Goal: Transaction & Acquisition: Purchase product/service

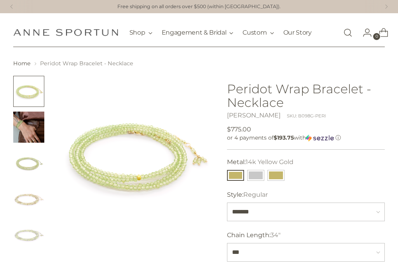
click at [27, 202] on img "Change image to image 4" at bounding box center [28, 198] width 31 height 31
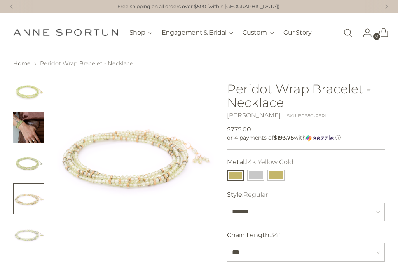
click at [33, 164] on img "Change image to image 3" at bounding box center [28, 162] width 31 height 31
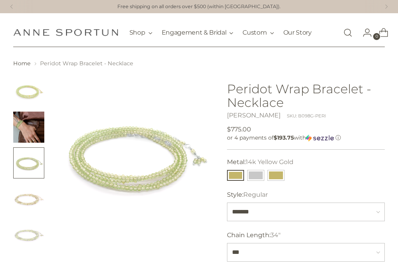
click at [33, 90] on img "Change image to image 1" at bounding box center [28, 91] width 31 height 31
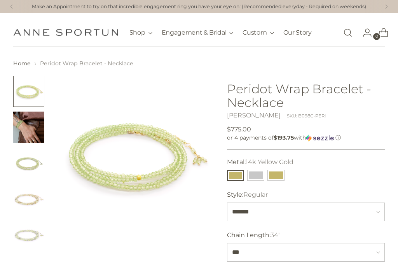
click at [31, 240] on img "Change image to image 5" at bounding box center [28, 234] width 31 height 31
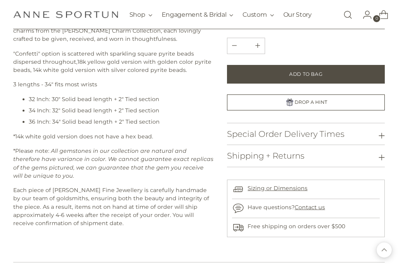
scroll to position [316, 0]
click at [383, 133] on icon at bounding box center [381, 136] width 6 height 6
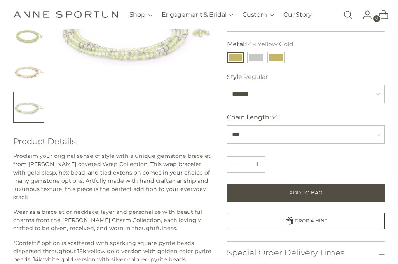
scroll to position [0, 0]
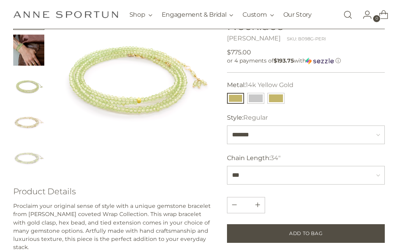
scroll to position [78, 0]
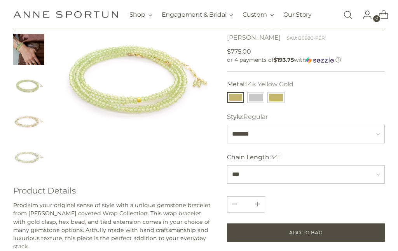
click at [257, 97] on button "14k White Gold" at bounding box center [255, 97] width 17 height 11
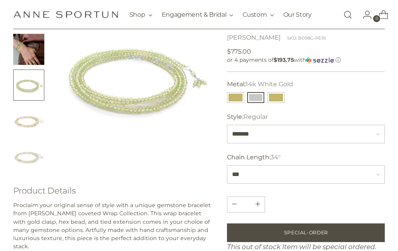
click at [277, 96] on button "18k Yellow Gold" at bounding box center [275, 97] width 17 height 11
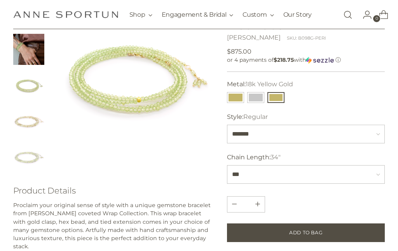
click at [234, 99] on button "14k Yellow Gold" at bounding box center [235, 97] width 17 height 11
click at [256, 98] on button "14k White Gold" at bounding box center [255, 97] width 17 height 11
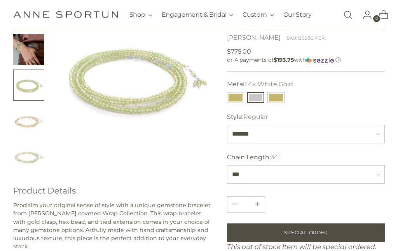
click at [239, 98] on button "14k Yellow Gold" at bounding box center [235, 97] width 17 height 11
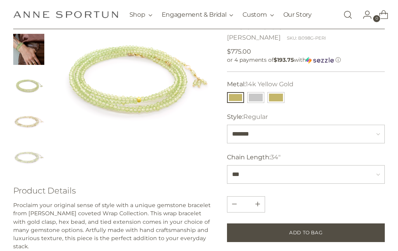
click at [256, 101] on button "14k White Gold" at bounding box center [255, 97] width 17 height 11
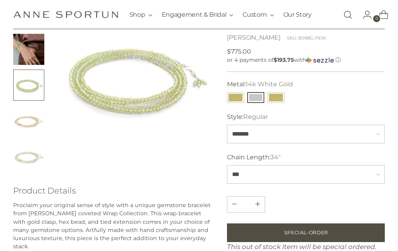
click at [276, 94] on button "18k Yellow Gold" at bounding box center [275, 97] width 17 height 11
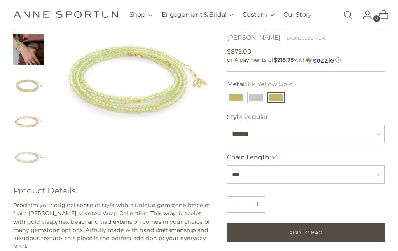
click at [256, 99] on button "14k White Gold" at bounding box center [255, 97] width 17 height 11
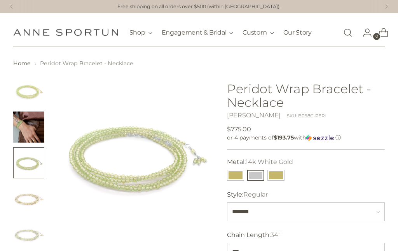
click at [242, 173] on button "14k Yellow Gold" at bounding box center [235, 175] width 17 height 11
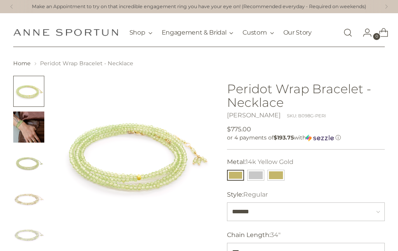
click at [260, 179] on button "14k White Gold" at bounding box center [255, 175] width 17 height 11
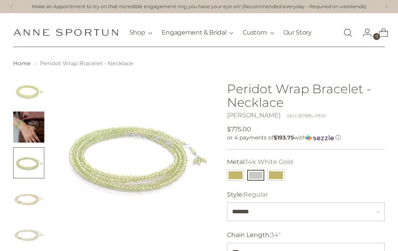
click at [278, 178] on button "18k Yellow Gold" at bounding box center [275, 175] width 17 height 11
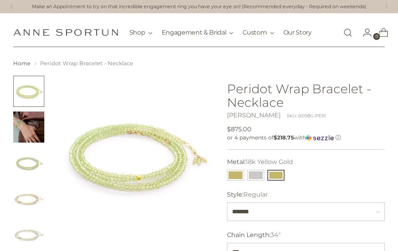
click at [239, 179] on button "14k Yellow Gold" at bounding box center [235, 175] width 17 height 11
click at [258, 178] on button "14k White Gold" at bounding box center [255, 175] width 17 height 11
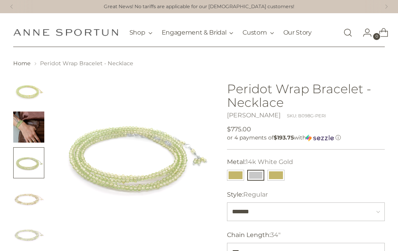
click at [277, 177] on button "18k Yellow Gold" at bounding box center [275, 175] width 17 height 11
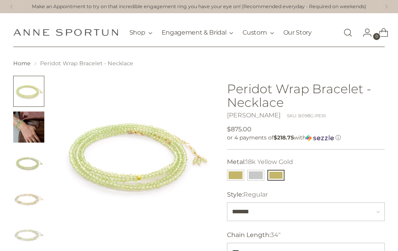
click at [235, 177] on button "14k Yellow Gold" at bounding box center [235, 175] width 17 height 11
click at [259, 178] on button "14k White Gold" at bounding box center [255, 175] width 17 height 11
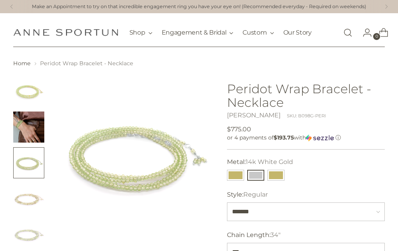
click at [281, 179] on button "18k Yellow Gold" at bounding box center [275, 175] width 17 height 11
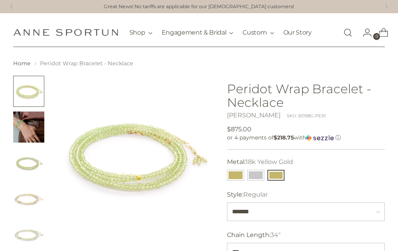
click at [258, 176] on button "14k White Gold" at bounding box center [255, 175] width 17 height 11
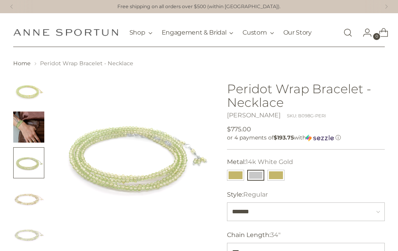
click at [239, 180] on button "14k Yellow Gold" at bounding box center [235, 175] width 17 height 11
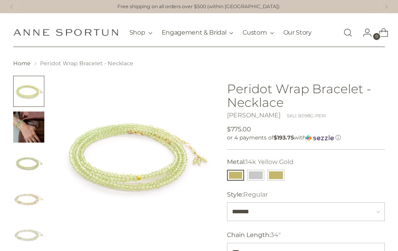
click at [258, 176] on button "14k White Gold" at bounding box center [255, 175] width 17 height 11
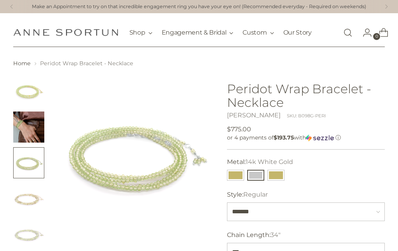
click at [280, 174] on button "18k Yellow Gold" at bounding box center [275, 175] width 17 height 11
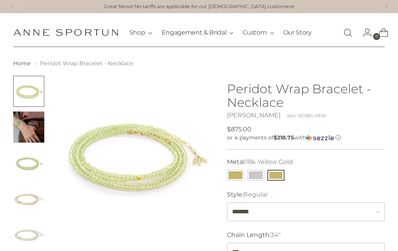
click at [233, 176] on button "14k Yellow Gold" at bounding box center [235, 175] width 17 height 11
click at [232, 174] on button "14k Yellow Gold" at bounding box center [235, 175] width 17 height 11
click at [274, 176] on button "18k Yellow Gold" at bounding box center [275, 175] width 17 height 11
click at [279, 170] on button "18k Yellow Gold" at bounding box center [275, 175] width 17 height 11
click at [239, 180] on button "14k Yellow Gold" at bounding box center [235, 175] width 17 height 11
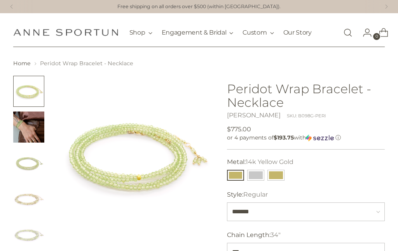
click at [282, 174] on button "18k Yellow Gold" at bounding box center [275, 175] width 17 height 11
click at [257, 177] on button "14k White Gold" at bounding box center [255, 175] width 17 height 11
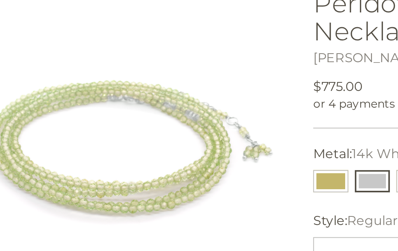
click at [227, 170] on button "14k Yellow Gold" at bounding box center [235, 175] width 17 height 11
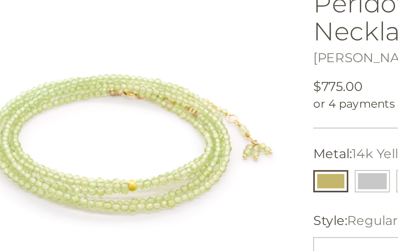
click at [247, 170] on button "14k White Gold" at bounding box center [255, 175] width 17 height 11
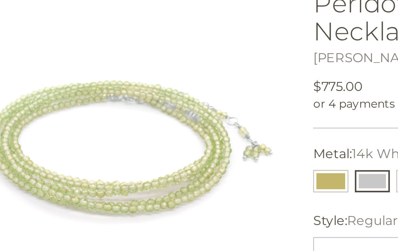
click at [227, 170] on button "14k Yellow Gold" at bounding box center [235, 175] width 17 height 11
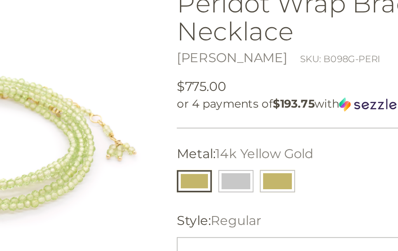
click at [267, 170] on button "18k Yellow Gold" at bounding box center [275, 175] width 17 height 11
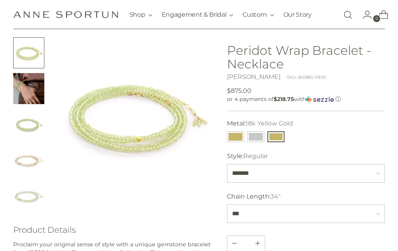
scroll to position [35, 0]
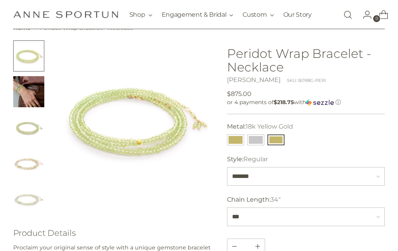
click at [252, 141] on button "14k White Gold" at bounding box center [255, 139] width 17 height 11
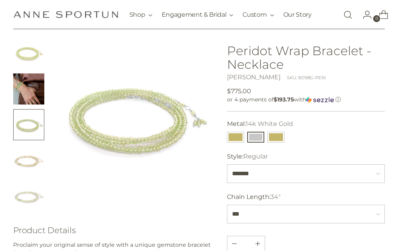
scroll to position [95, 0]
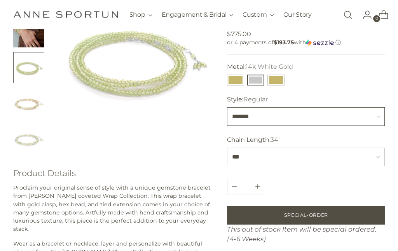
click at [379, 116] on select "******* ********" at bounding box center [306, 116] width 158 height 19
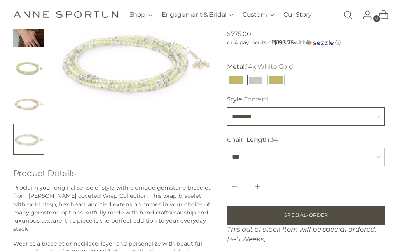
click at [380, 117] on select "******* ********" at bounding box center [306, 116] width 158 height 19
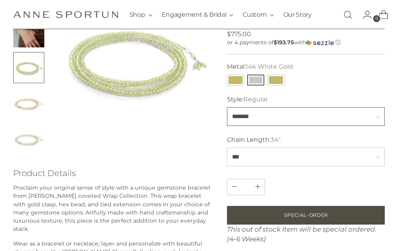
click at [375, 115] on select "******* ********" at bounding box center [306, 116] width 158 height 19
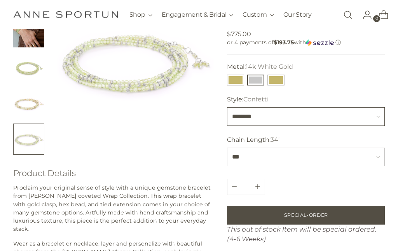
click at [378, 122] on select "******* ********" at bounding box center [306, 116] width 158 height 19
click at [280, 79] on button "18k Yellow Gold" at bounding box center [275, 80] width 17 height 11
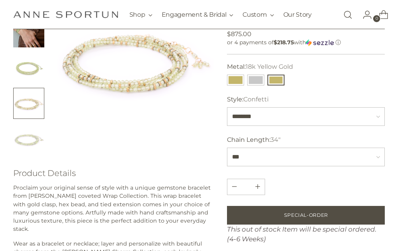
click at [234, 83] on button "14k Yellow Gold" at bounding box center [235, 80] width 17 height 11
click at [380, 120] on select "******* ********" at bounding box center [306, 116] width 158 height 19
select select "*******"
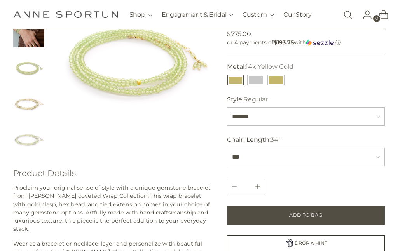
click at [255, 83] on button "14k White Gold" at bounding box center [255, 80] width 17 height 11
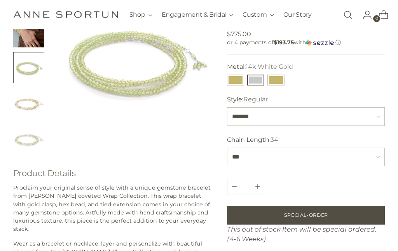
click at [233, 82] on button "14k Yellow Gold" at bounding box center [235, 80] width 17 height 11
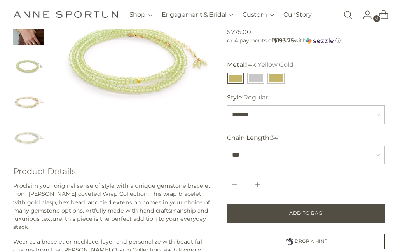
scroll to position [93, 0]
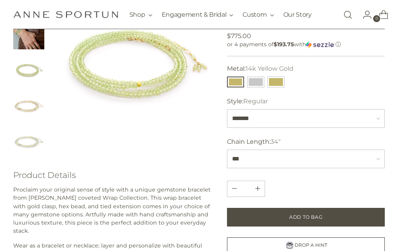
click at [275, 80] on button "18k Yellow Gold" at bounding box center [275, 82] width 17 height 11
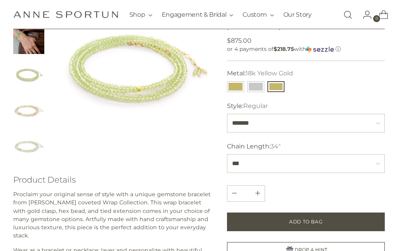
scroll to position [86, 0]
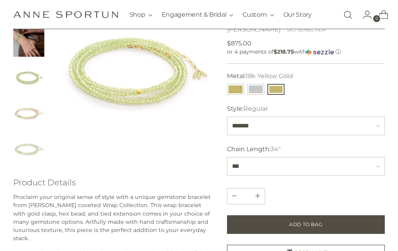
click at [255, 91] on button "14k White Gold" at bounding box center [255, 89] width 17 height 11
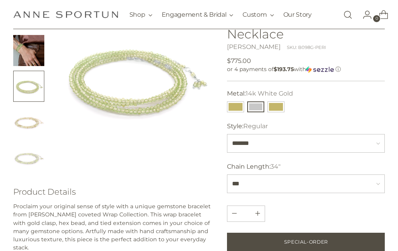
scroll to position [25, 0]
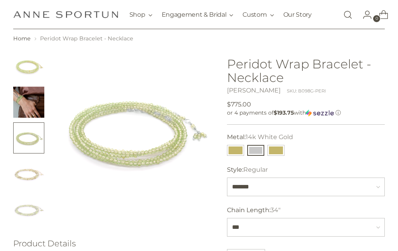
click at [279, 153] on button "18k Yellow Gold" at bounding box center [275, 150] width 17 height 11
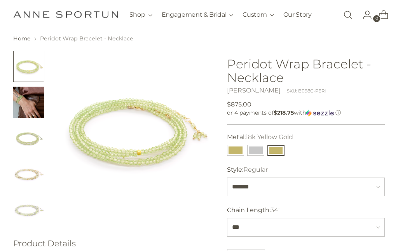
click at [237, 152] on button "14k Yellow Gold" at bounding box center [235, 150] width 17 height 11
click at [279, 150] on button "18k Yellow Gold" at bounding box center [275, 150] width 17 height 11
click at [234, 151] on button "14k Yellow Gold" at bounding box center [235, 150] width 17 height 11
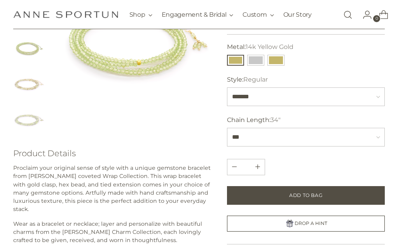
click at [311, 192] on span "Add to Bag" at bounding box center [305, 195] width 33 height 7
click at [380, 16] on icon "Open cart modal" at bounding box center [383, 14] width 11 height 11
